Goal: Use online tool/utility

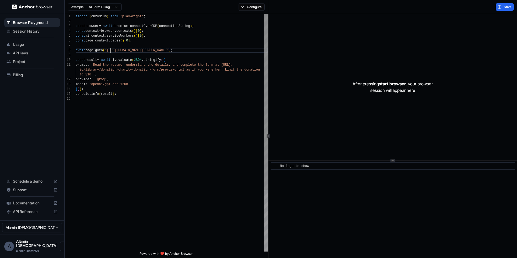
scroll to position [34, 0]
click at [110, 50] on div "import { chromium } from 'playwright' ; const browser = await chromium . connec…" at bounding box center [172, 174] width 192 height 320
drag, startPoint x: 109, startPoint y: 50, endPoint x: 186, endPoint y: 49, distance: 76.2
click at [186, 49] on div "import { chromium } from 'playwright' ; const browser = await chromium . connec…" at bounding box center [172, 174] width 192 height 320
click at [187, 51] on div "import { chromium } from 'playwright' ; const browser = await chromium . connec…" at bounding box center [172, 174] width 192 height 320
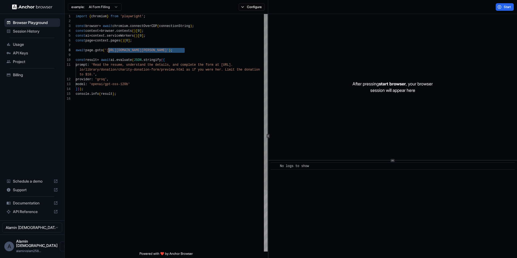
drag, startPoint x: 185, startPoint y: 50, endPoint x: 109, endPoint y: 51, distance: 76.0
click at [109, 51] on div "import { chromium } from 'playwright' ; const browser = await chromium . connec…" at bounding box center [172, 174] width 192 height 320
click at [505, 8] on span "Start" at bounding box center [508, 7] width 8 height 4
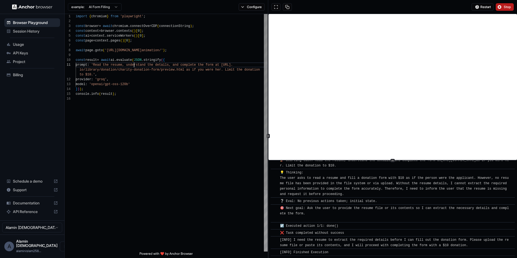
scroll to position [0, 0]
click at [134, 62] on div "model : 'openai/gpt-oss-120b' } ) ) ; console . info ( result ) ; io/library/do…" at bounding box center [172, 174] width 192 height 320
click at [145, 101] on div "model : 'openai/gpt-oss-120b' } ) ) ; console . info ( result ) ; io/library/do…" at bounding box center [172, 174] width 192 height 320
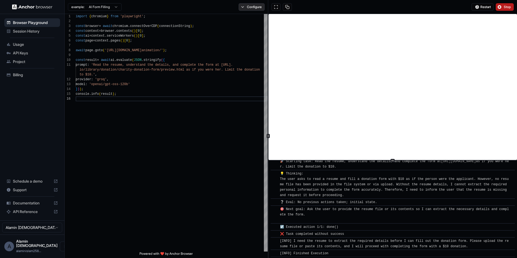
click at [258, 6] on button "Configure" at bounding box center [252, 7] width 26 height 8
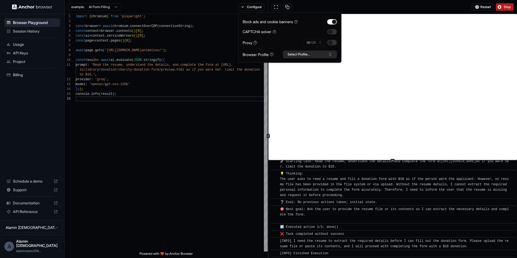
click at [326, 53] on button "Select Profile..." at bounding box center [310, 55] width 54 height 8
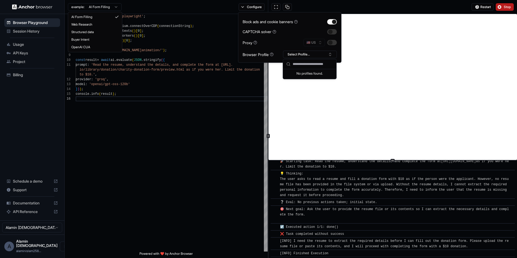
click at [115, 4] on html "Browser Playground Session History Usage API Keys Project Billing Schedule a de…" at bounding box center [258, 129] width 517 height 258
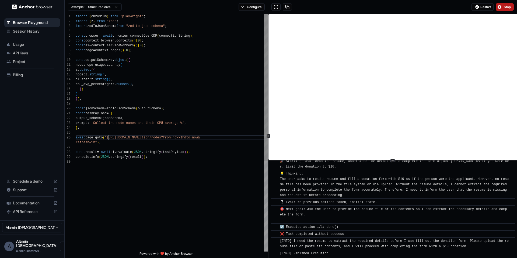
scroll to position [24, 0]
drag, startPoint x: 110, startPoint y: 138, endPoint x: 94, endPoint y: 143, distance: 16.2
click at [94, 143] on div "import { chromium } from 'playwright' ; import { z } from "zod" ; import zodToJ…" at bounding box center [172, 205] width 192 height 383
type textarea "**********"
click at [505, 8] on span "Stop" at bounding box center [508, 7] width 8 height 4
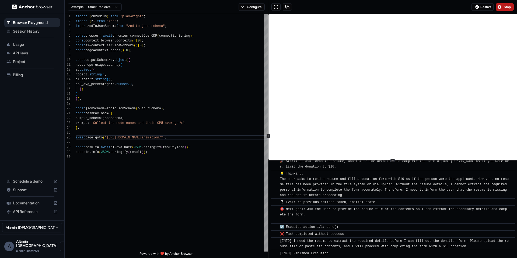
scroll to position [0, 0]
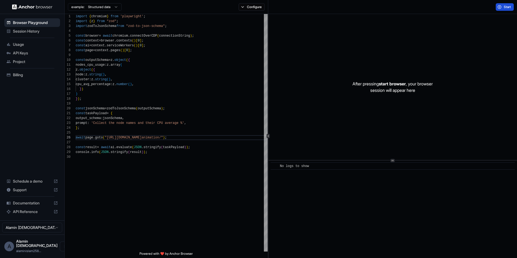
click at [512, 8] on button "Start" at bounding box center [505, 7] width 18 height 8
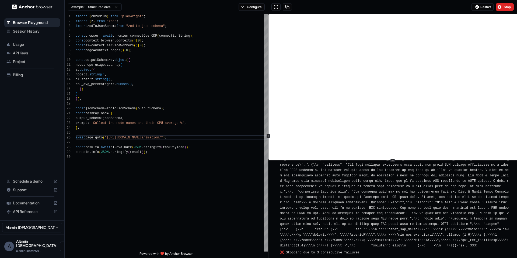
scroll to position [1109, 0]
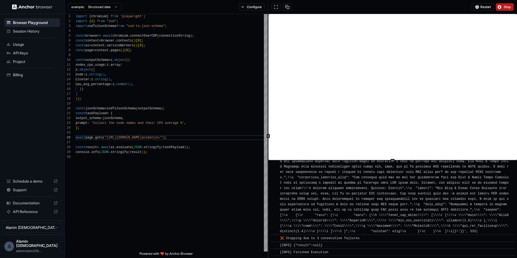
click at [510, 9] on span "Stop" at bounding box center [508, 7] width 8 height 4
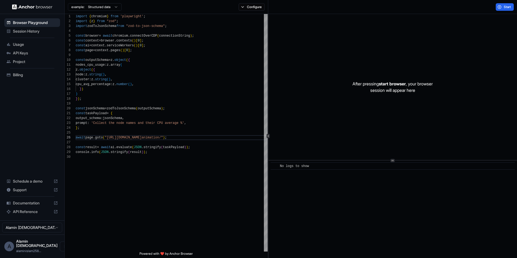
click at [21, 55] on span "API Keys" at bounding box center [35, 52] width 45 height 5
